Goal: Transaction & Acquisition: Download file/media

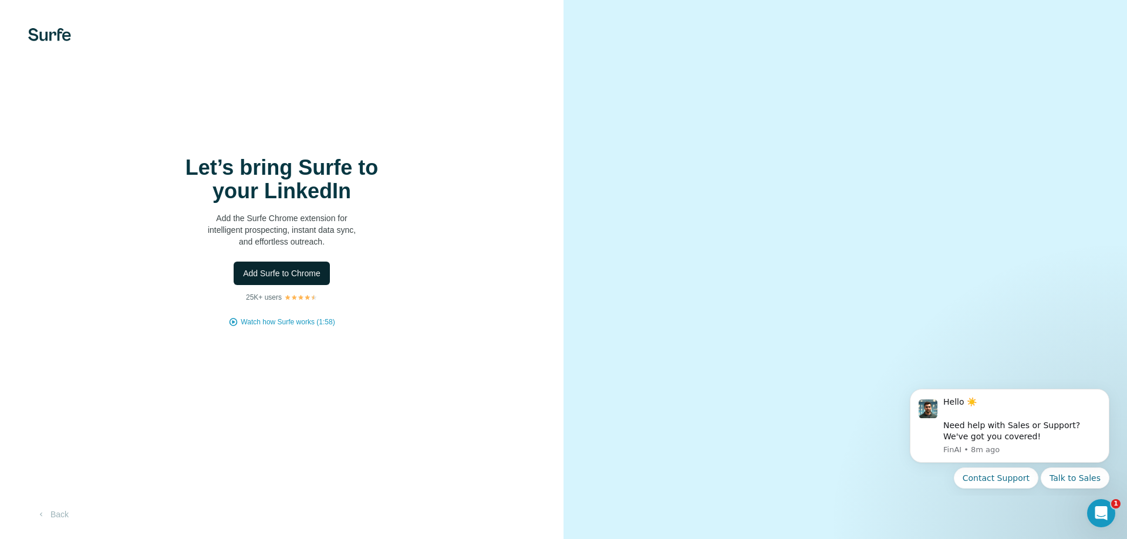
click at [299, 266] on button "Add Surfe to Chrome" at bounding box center [282, 273] width 96 height 23
click at [55, 507] on button "Back" at bounding box center [52, 514] width 49 height 21
click at [70, 515] on button "Back" at bounding box center [52, 514] width 49 height 21
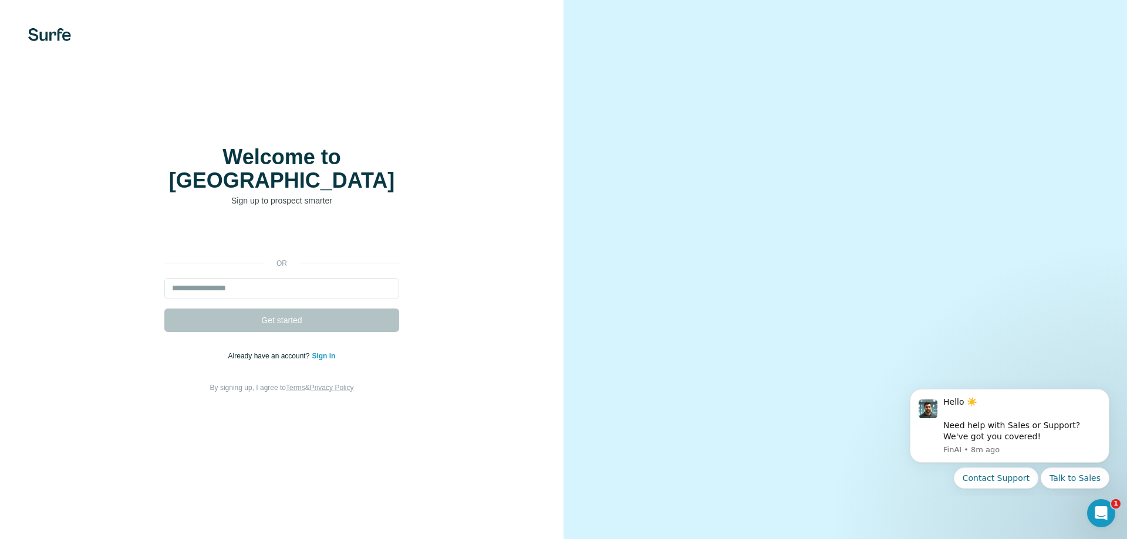
click at [60, 28] on div "Welcome to Surfe Sign up to prospect smarter or Get started Already have an acc…" at bounding box center [281, 269] width 563 height 539
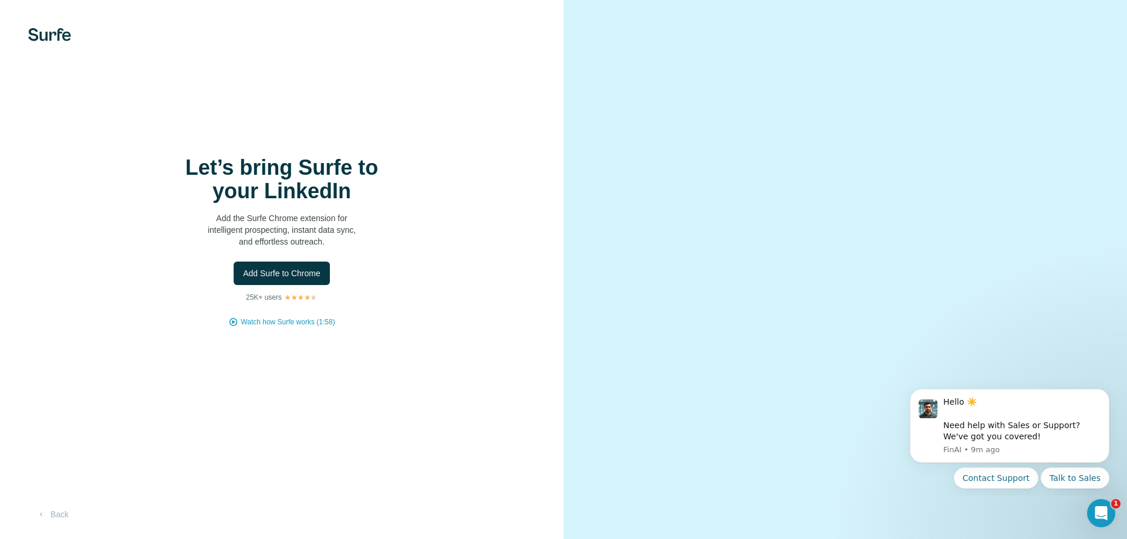
click at [302, 333] on div "Let’s bring Surfe to your LinkedIn Add the Surfe Chrome extension for intellige…" at bounding box center [281, 269] width 563 height 539
click at [300, 324] on span "Watch how Surfe works (1:58)" at bounding box center [288, 322] width 94 height 11
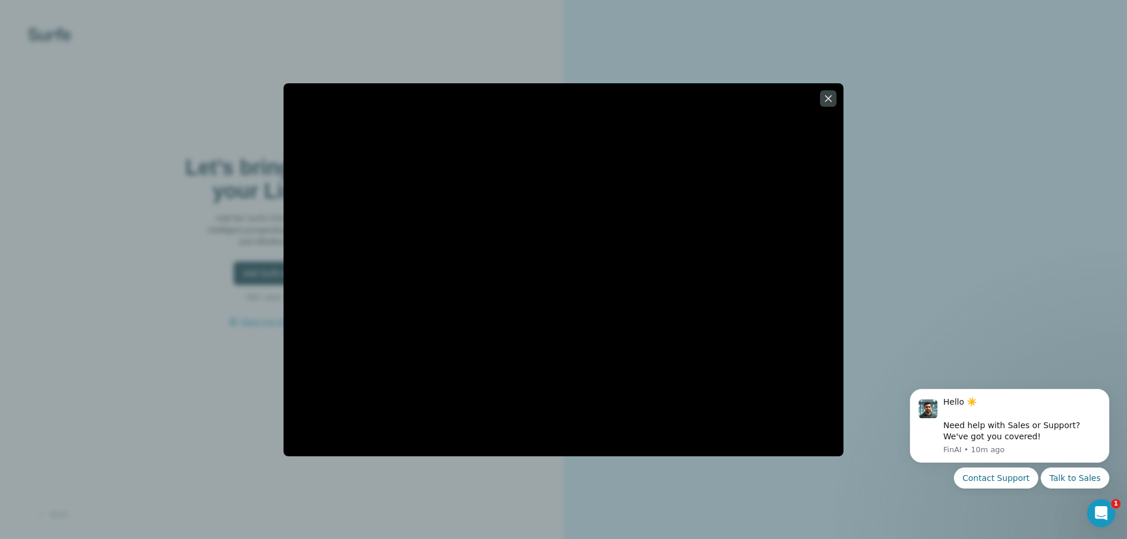
click at [732, 511] on div at bounding box center [563, 269] width 1127 height 539
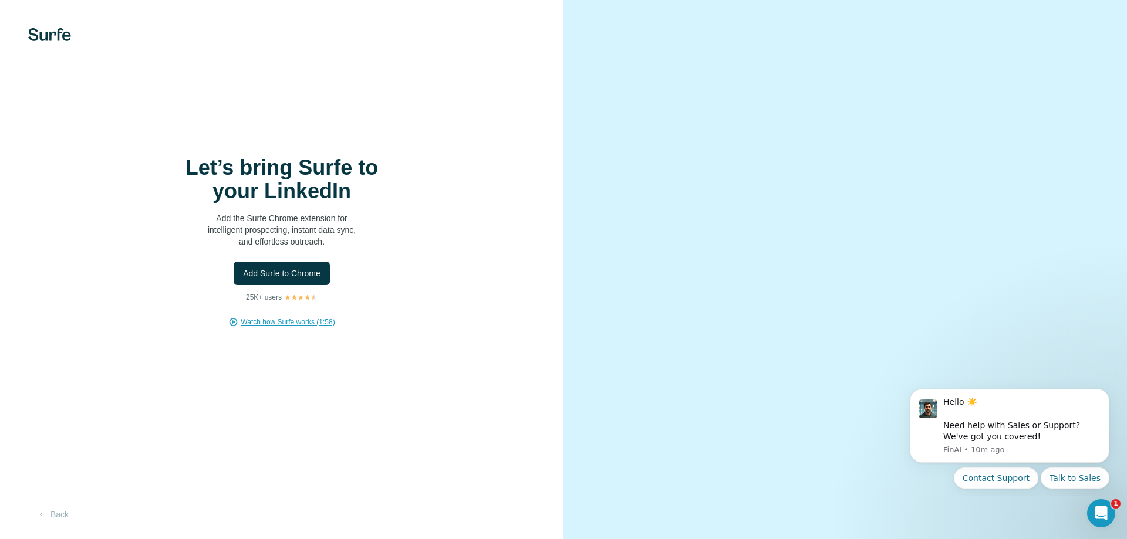
click at [870, 376] on video at bounding box center [845, 269] width 422 height 211
click at [289, 264] on button "Add Surfe to Chrome" at bounding box center [282, 273] width 96 height 23
